Goal: Information Seeking & Learning: Learn about a topic

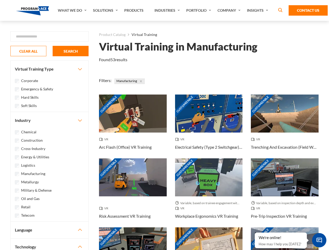
click at [73, 10] on link "What We Do" at bounding box center [72, 10] width 35 height 21
click at [106, 10] on link "Solutions" at bounding box center [105, 10] width 31 height 21
click at [168, 10] on link "Industries" at bounding box center [168, 10] width 32 height 21
click at [230, 10] on link "Company" at bounding box center [229, 10] width 29 height 21
click at [258, 10] on link "Insights" at bounding box center [258, 10] width 28 height 21
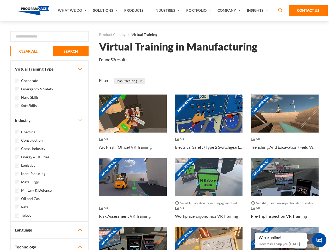
click at [0, 0] on div "Blog White Papers News" at bounding box center [0, 0] width 0 height 0
click at [0, 0] on strong "How Virtual Learning Can Enhance Workforce Productivity: A Guide for L&D Manage…" at bounding box center [0, 0] width 0 height 0
click at [319, 240] on span "Minimize live chat window" at bounding box center [318, 240] width 19 height 19
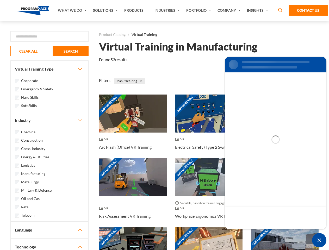
click at [255, 233] on div "Customizable" at bounding box center [285, 246] width 68 height 38
